Goal: Find specific page/section

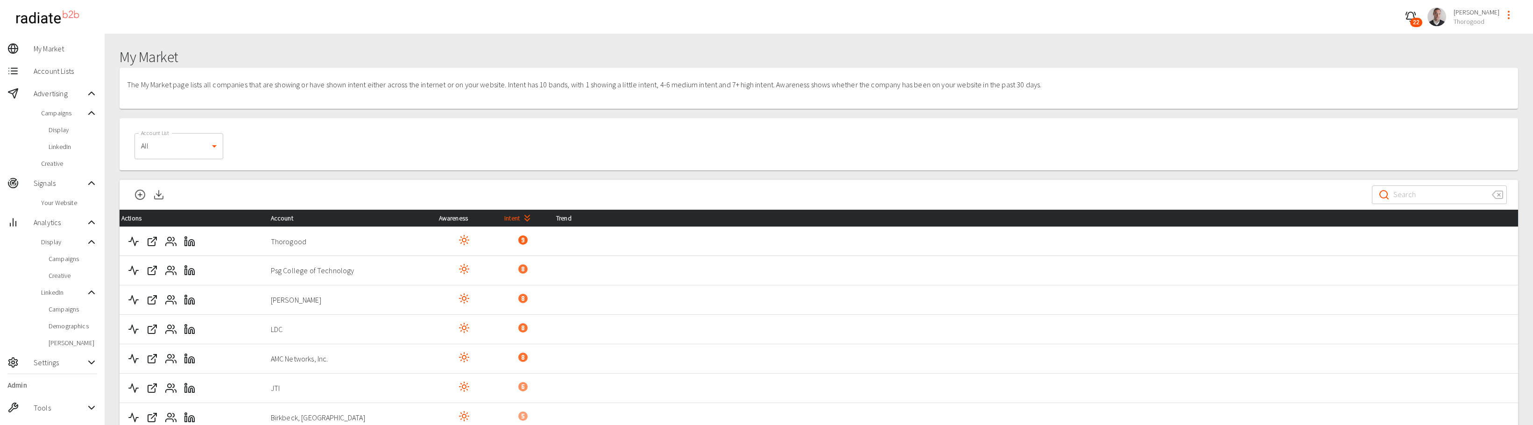
click at [81, 309] on span "Campaigns" at bounding box center [73, 308] width 49 height 9
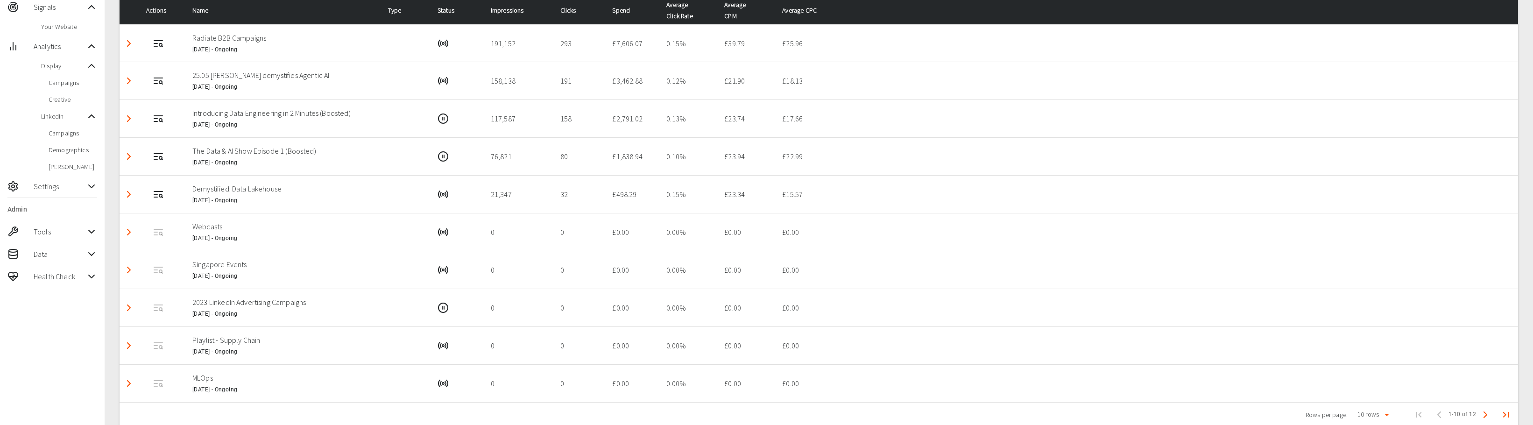
scroll to position [158, 0]
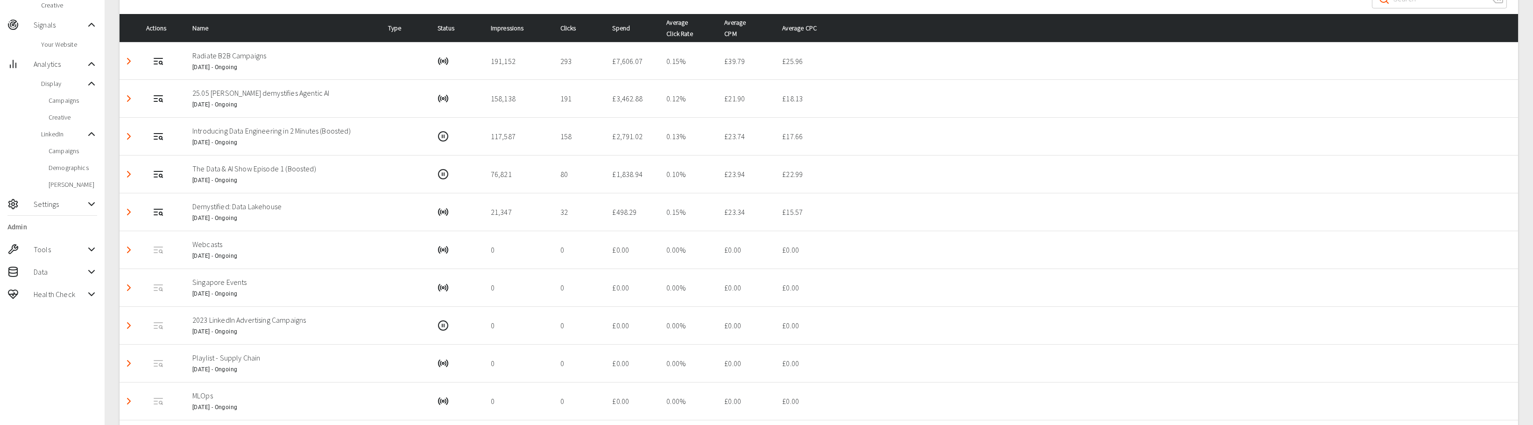
click at [71, 171] on span "Demographics" at bounding box center [73, 167] width 49 height 9
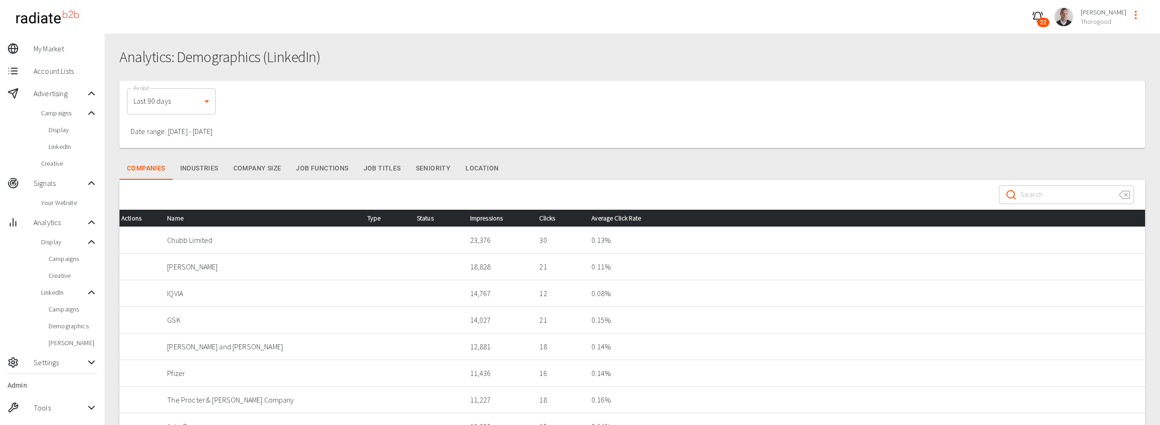
click at [71, 326] on span "Demographics" at bounding box center [73, 325] width 49 height 9
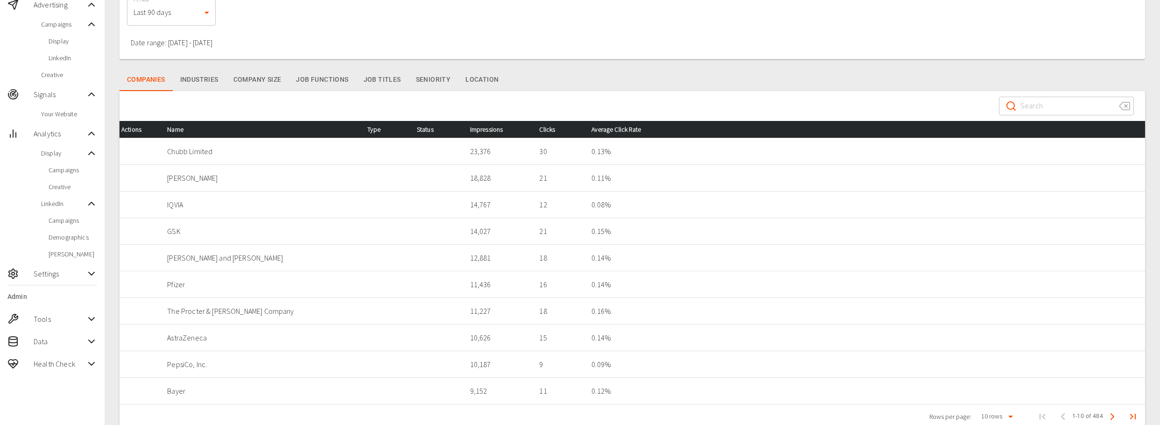
scroll to position [108, 0]
